Goal: Task Accomplishment & Management: Complete application form

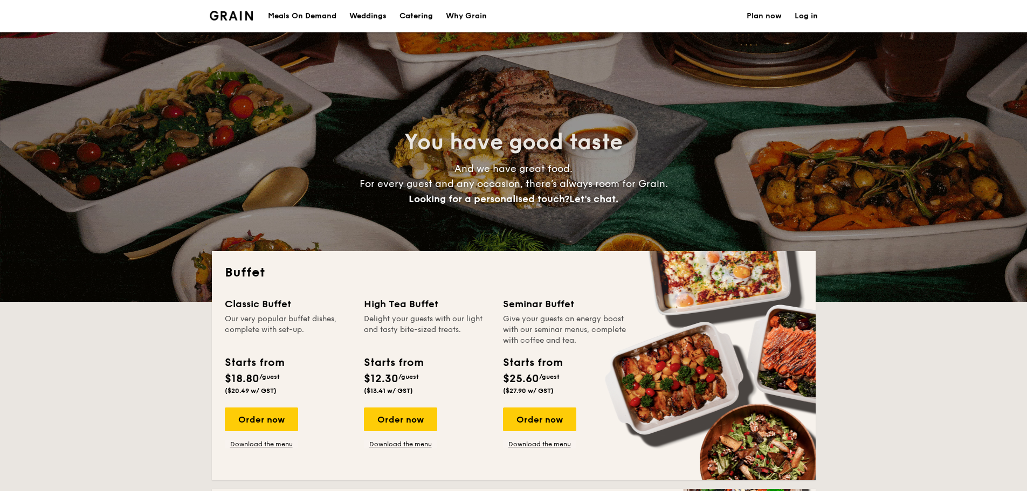
select select
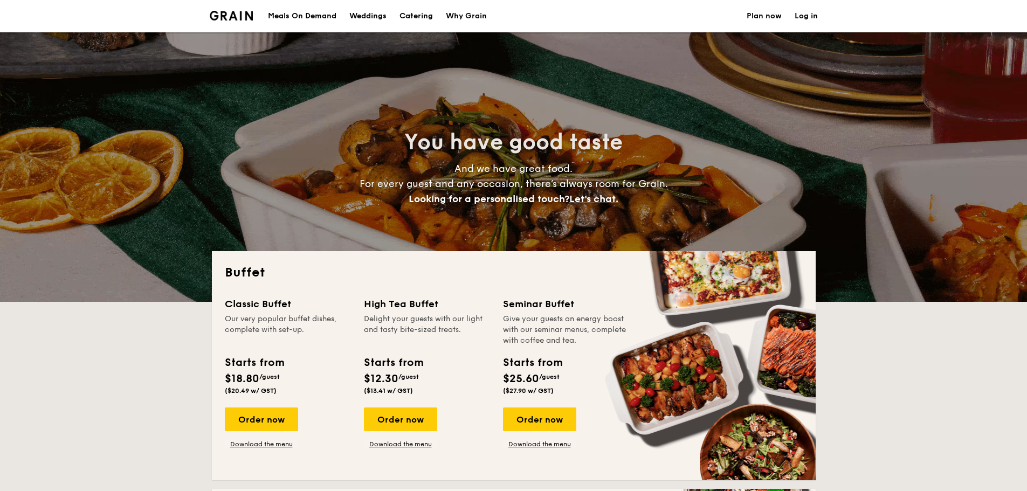
click at [761, 15] on link "Plan now" at bounding box center [764, 16] width 35 height 32
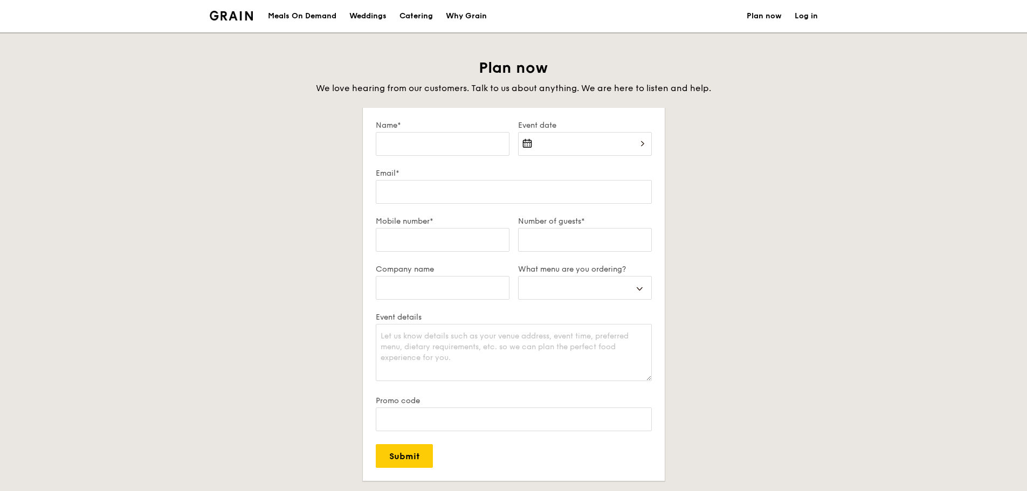
select select
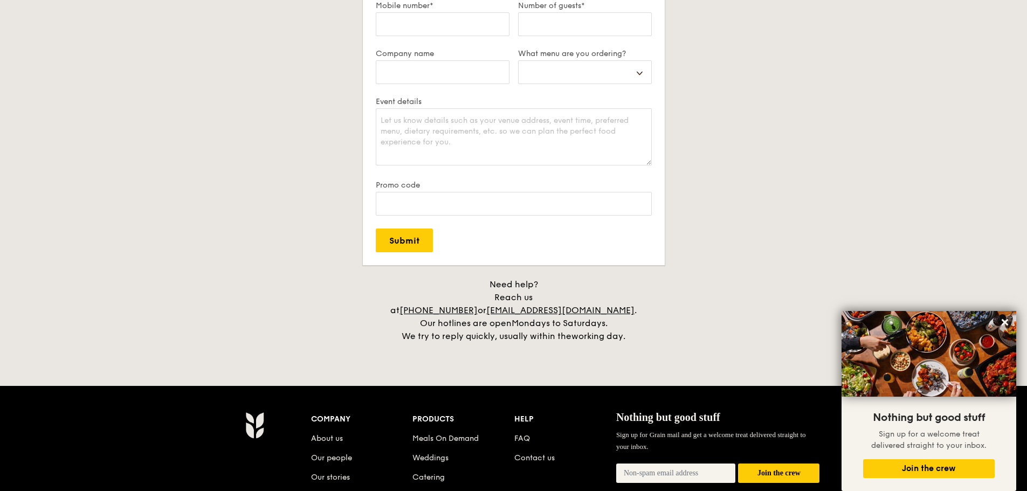
scroll to position [377, 0]
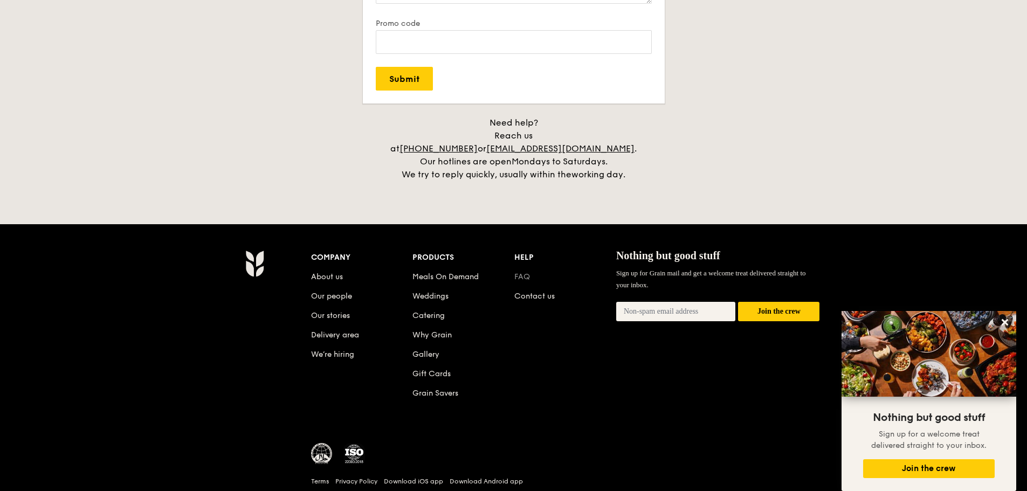
click at [520, 272] on link "FAQ" at bounding box center [522, 276] width 16 height 9
